Goal: Transaction & Acquisition: Purchase product/service

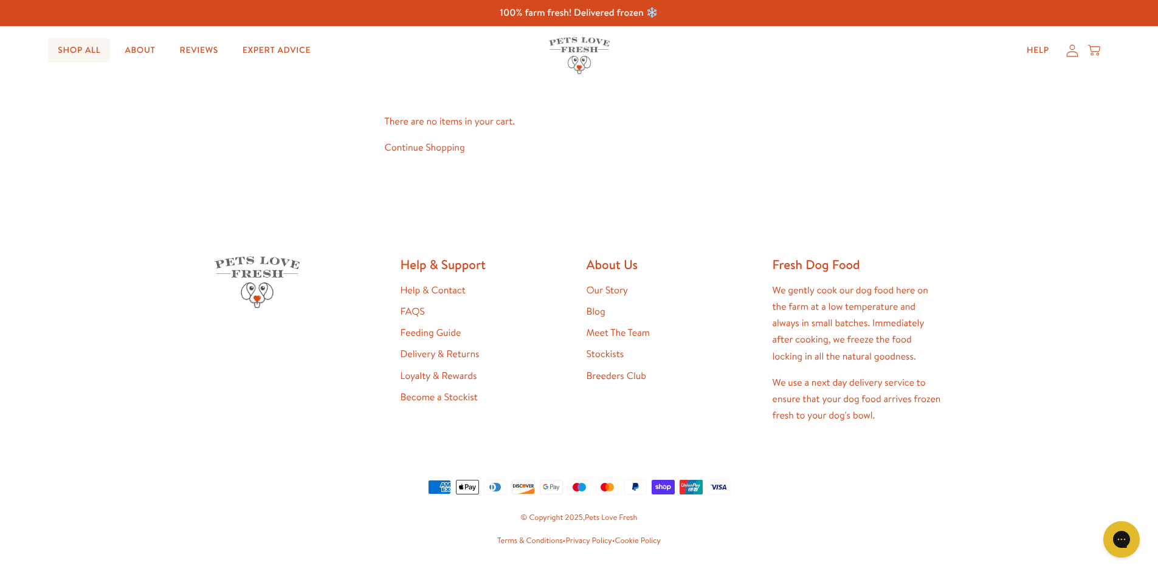
click at [80, 48] on link "Shop All" at bounding box center [79, 50] width 62 height 24
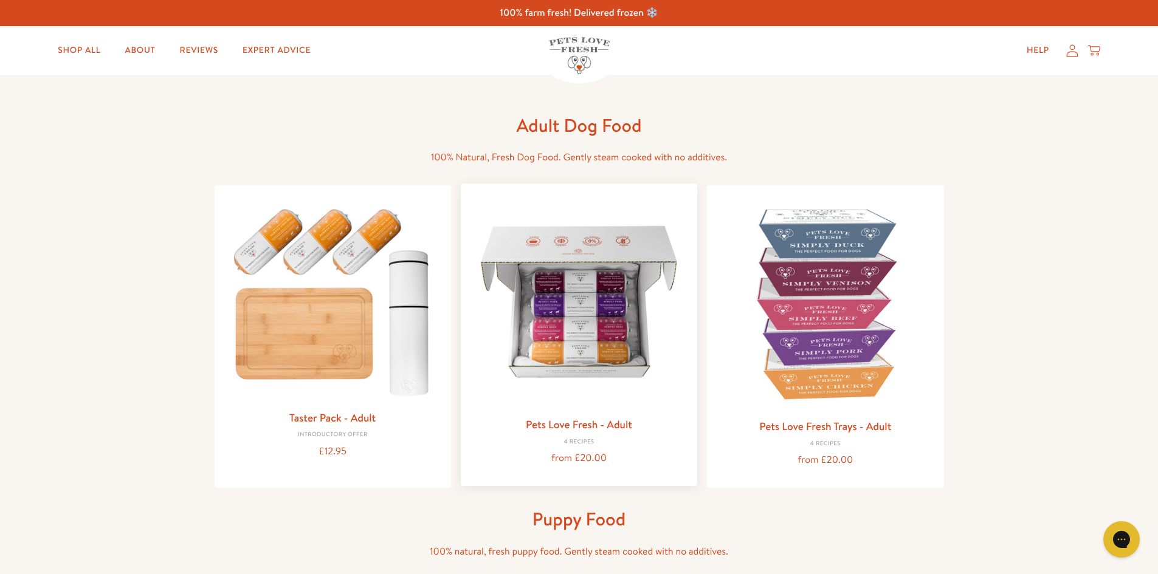
click at [547, 337] on img at bounding box center [579, 301] width 217 height 217
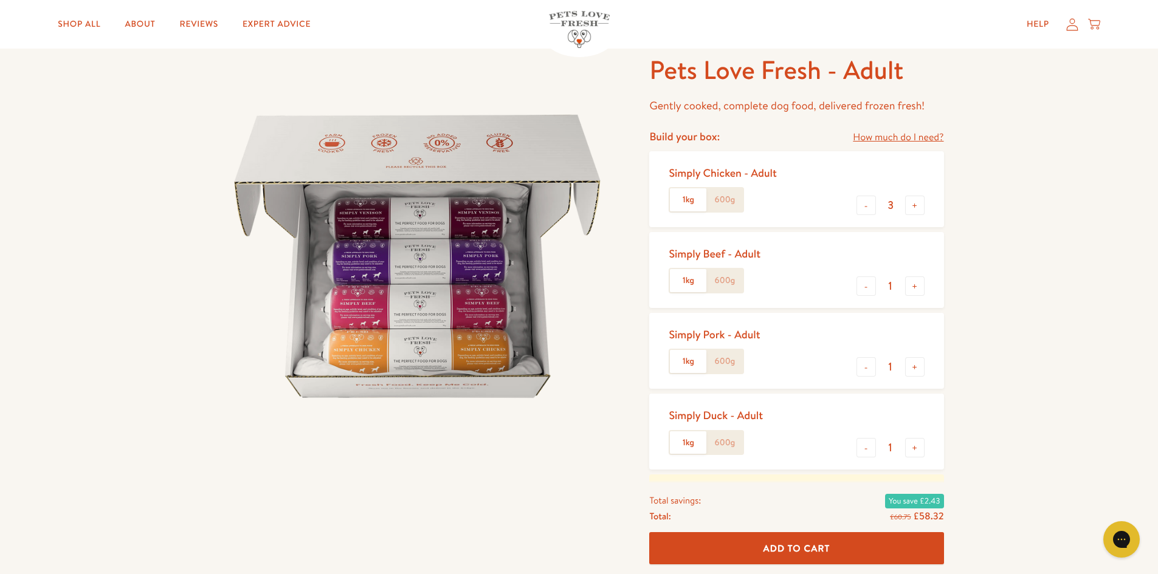
scroll to position [61, 0]
click at [866, 449] on button "-" at bounding box center [866, 447] width 19 height 19
type input "0"
click at [868, 370] on button "-" at bounding box center [866, 366] width 19 height 19
type input "0"
